Goal: Task Accomplishment & Management: Manage account settings

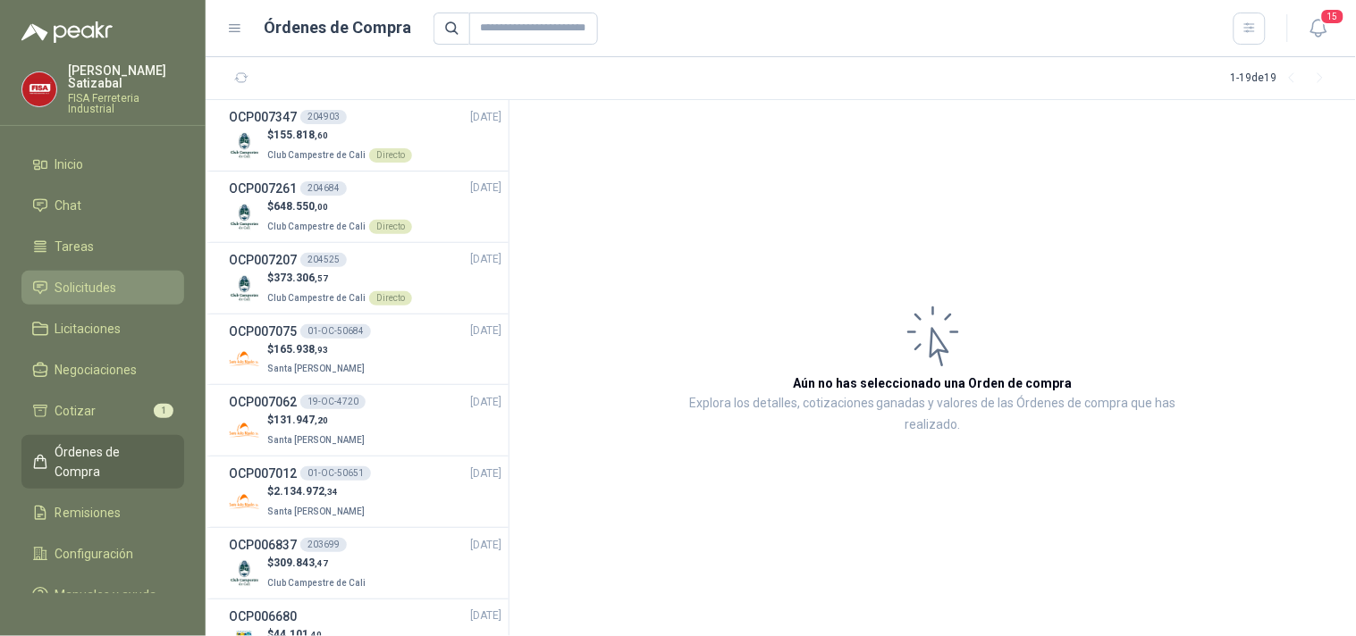
click at [105, 282] on span "Solicitudes" at bounding box center [86, 288] width 62 height 20
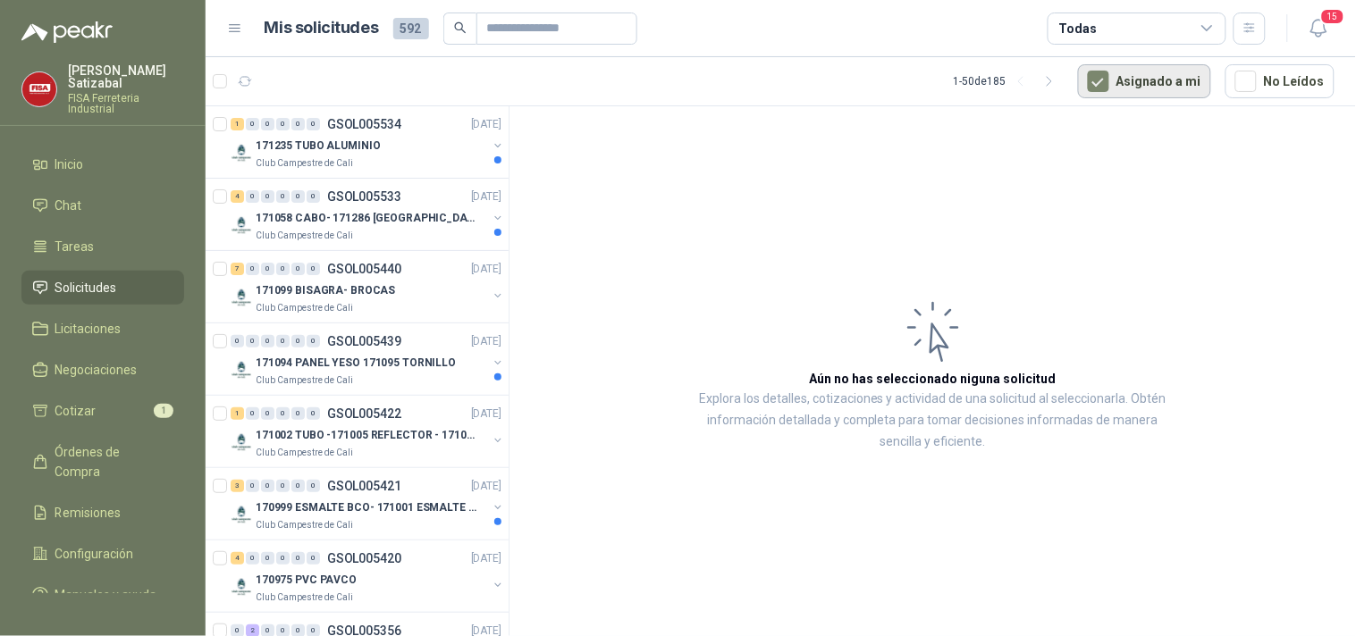
click at [1149, 81] on button "Asignado a mi" at bounding box center [1144, 81] width 133 height 34
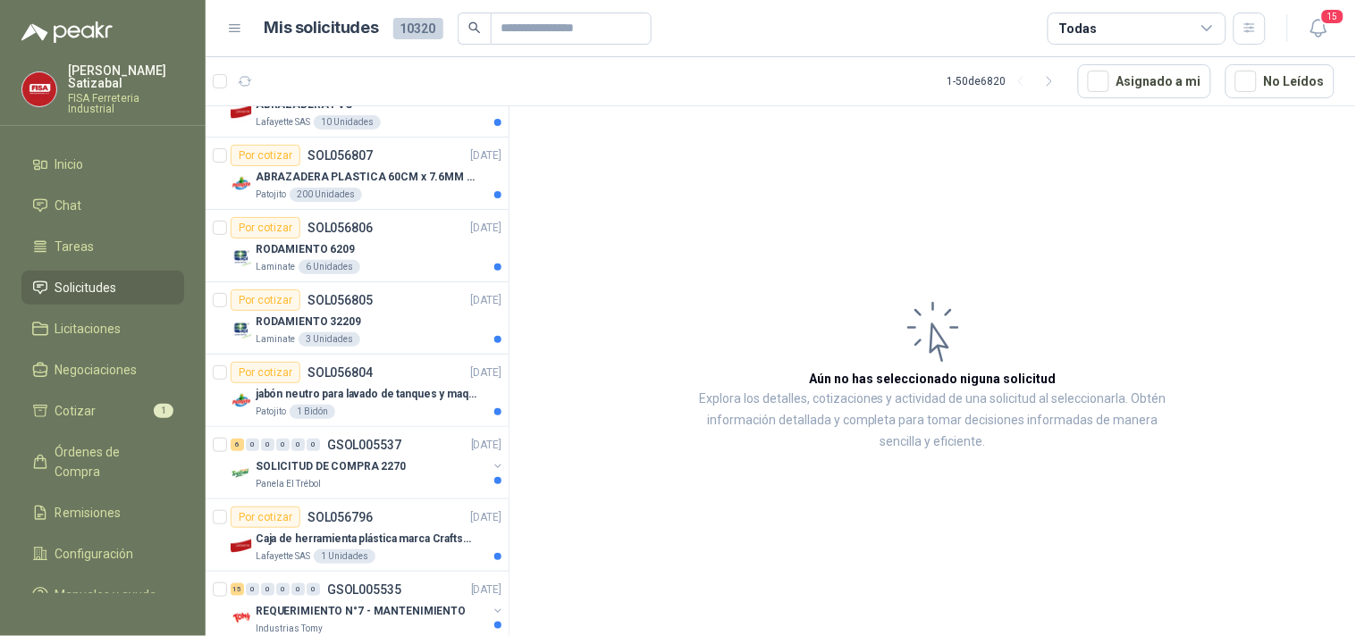
scroll to position [220, 0]
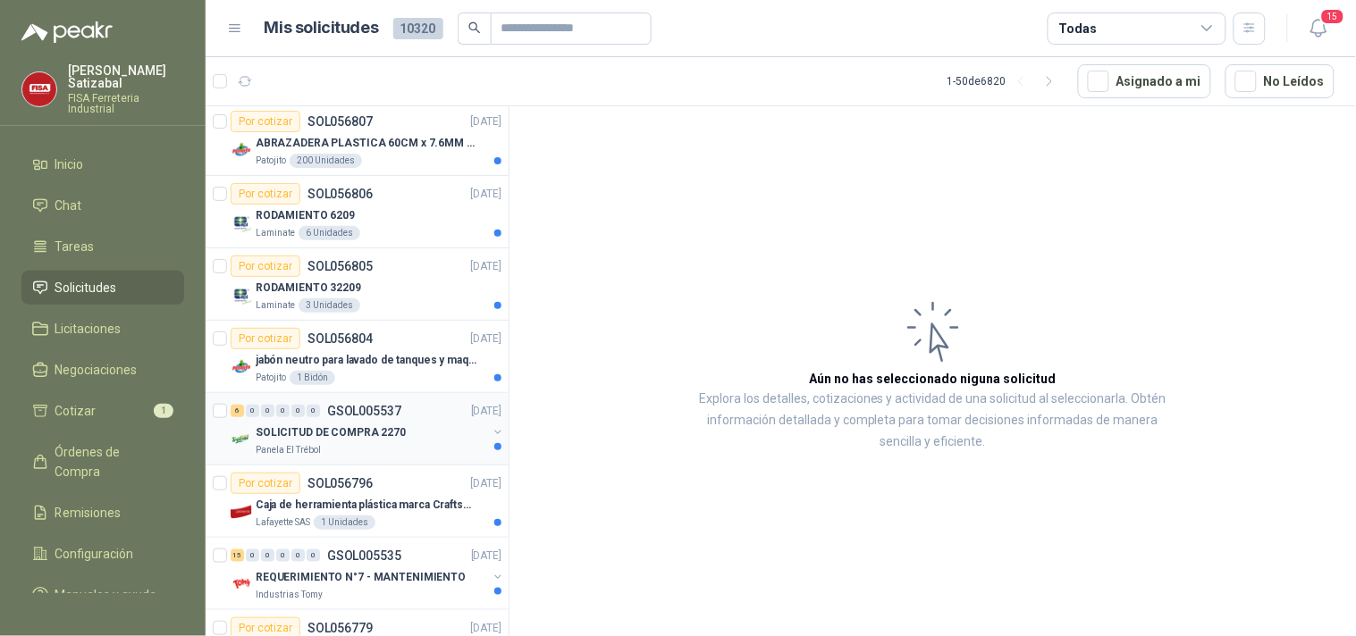
click at [289, 435] on p "SOLICITUD DE COMPRA 2270" at bounding box center [331, 433] width 150 height 17
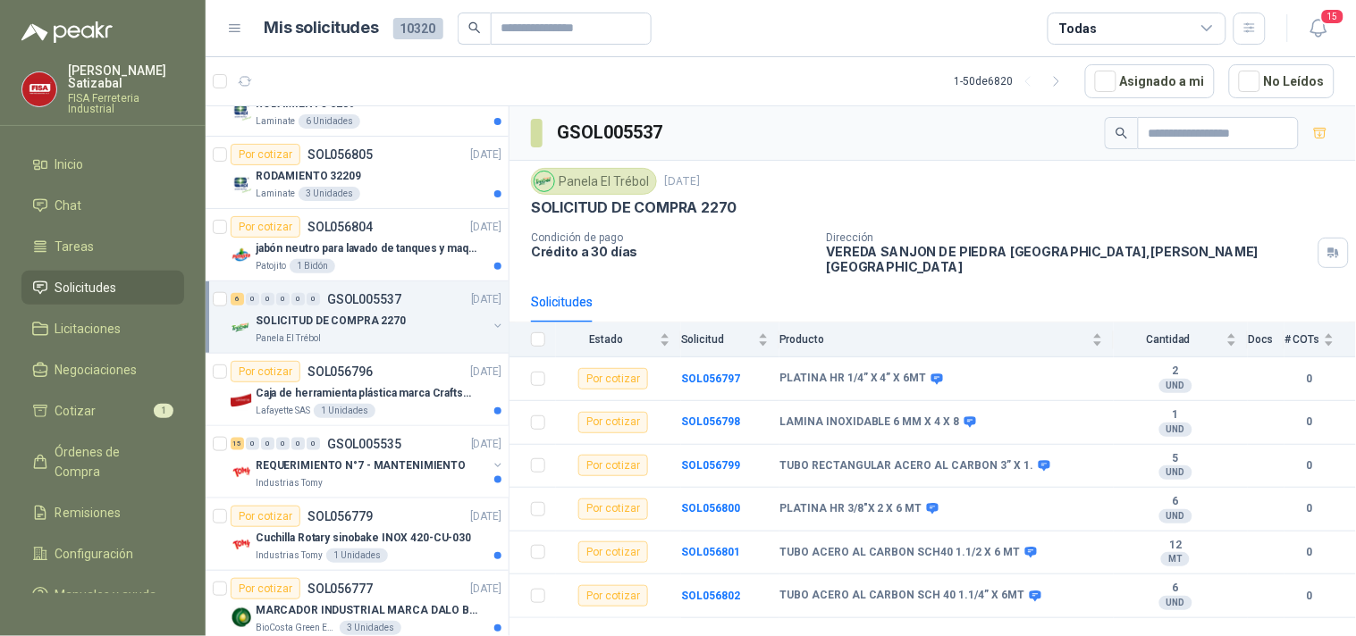
scroll to position [338, 0]
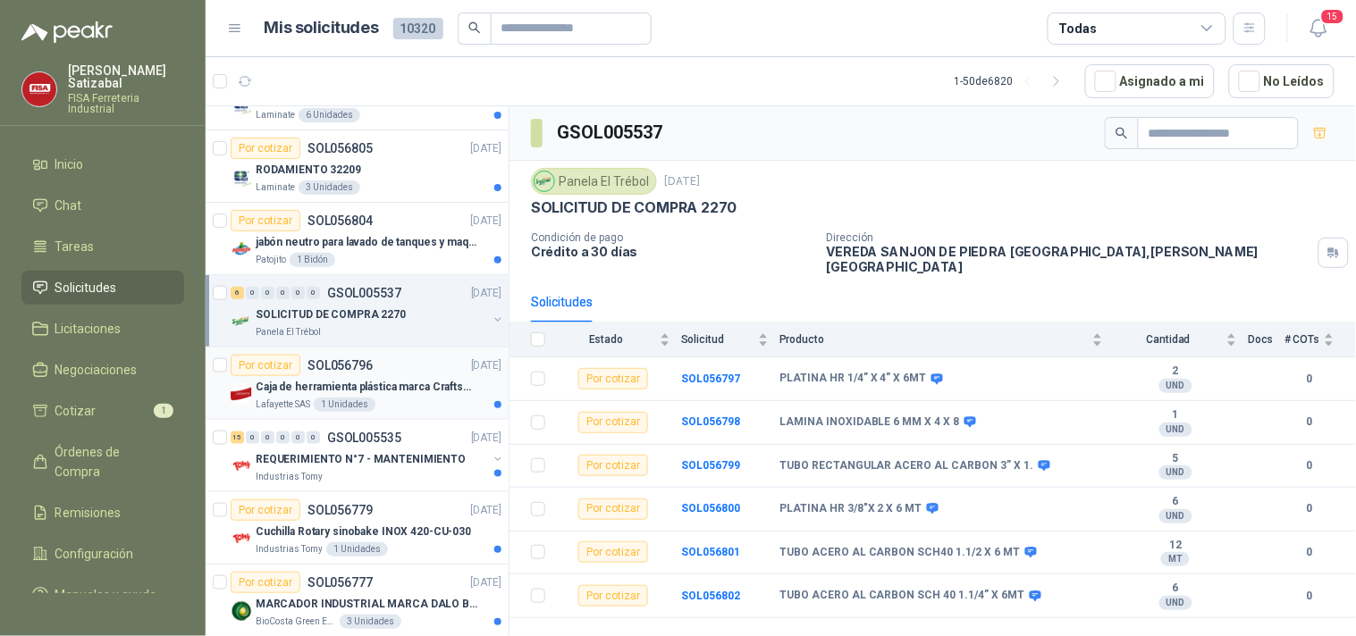
click at [338, 360] on p "SOL056796" at bounding box center [340, 365] width 65 height 13
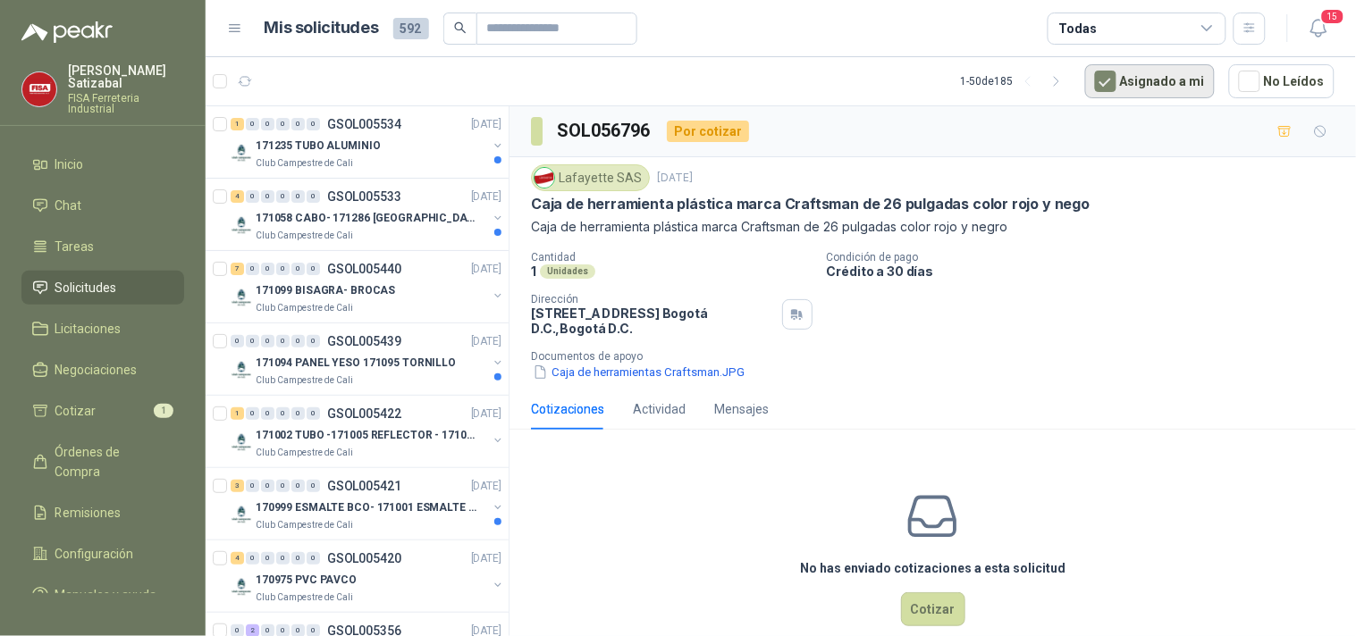
click at [1150, 81] on button "Asignado a mi" at bounding box center [1150, 81] width 130 height 34
click at [1085, 64] on button "Asignado a mi" at bounding box center [1150, 81] width 130 height 34
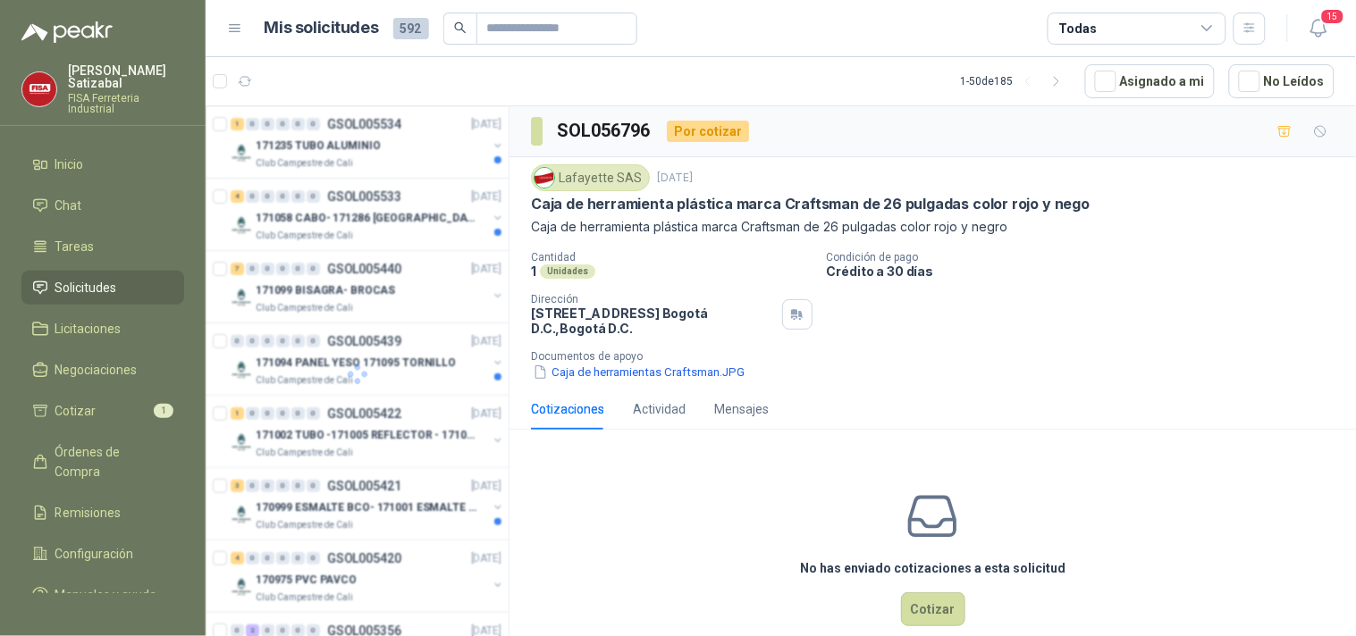
click at [1085, 64] on button "Asignado a mi" at bounding box center [1150, 81] width 130 height 34
